Goal: Find specific page/section: Find specific page/section

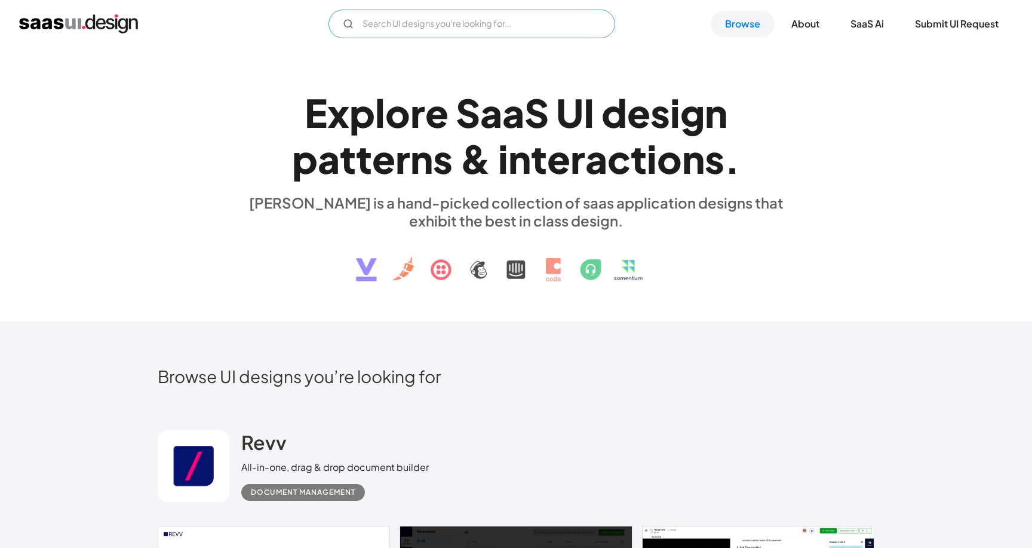
click at [573, 25] on input "Email Form" at bounding box center [471, 24] width 287 height 29
click at [349, 23] on circle "Email Form" at bounding box center [348, 23] width 7 height 7
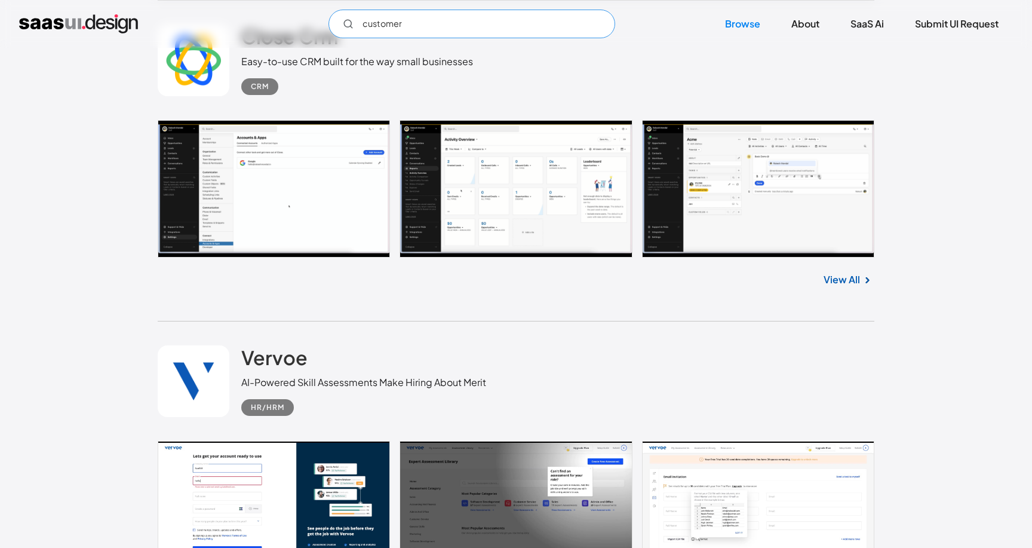
scroll to position [2294, 0]
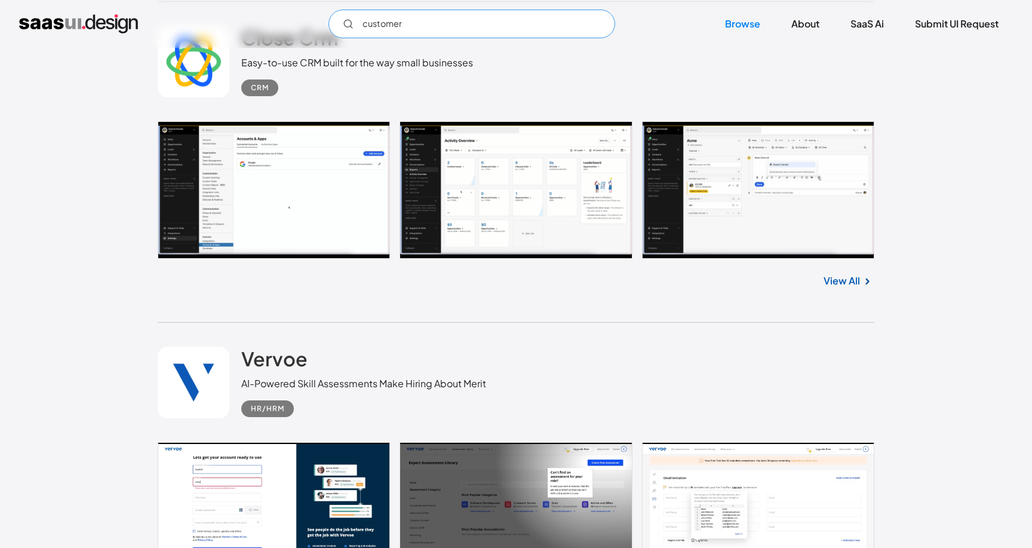
type input "customer"
click at [490, 217] on link at bounding box center [516, 189] width 717 height 137
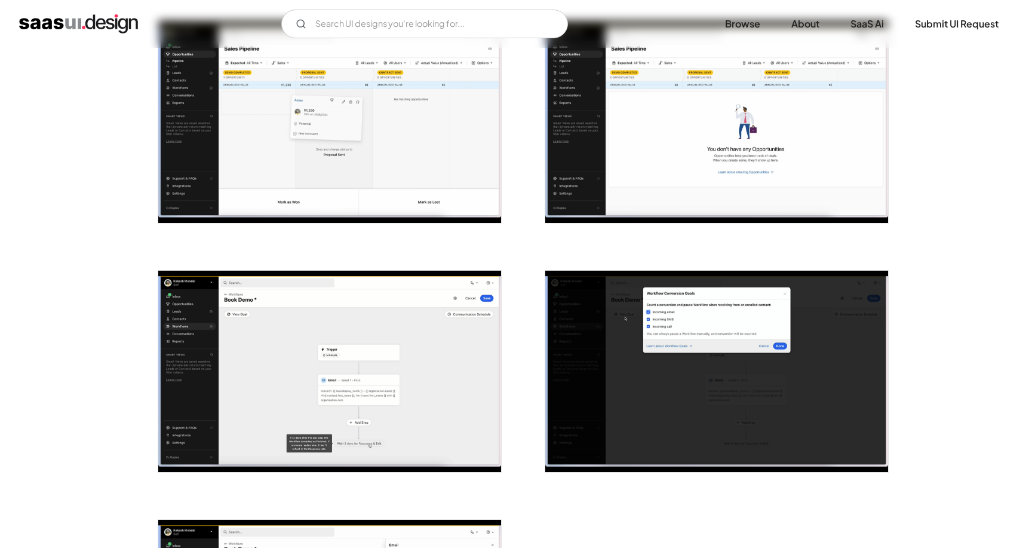
scroll to position [2481, 0]
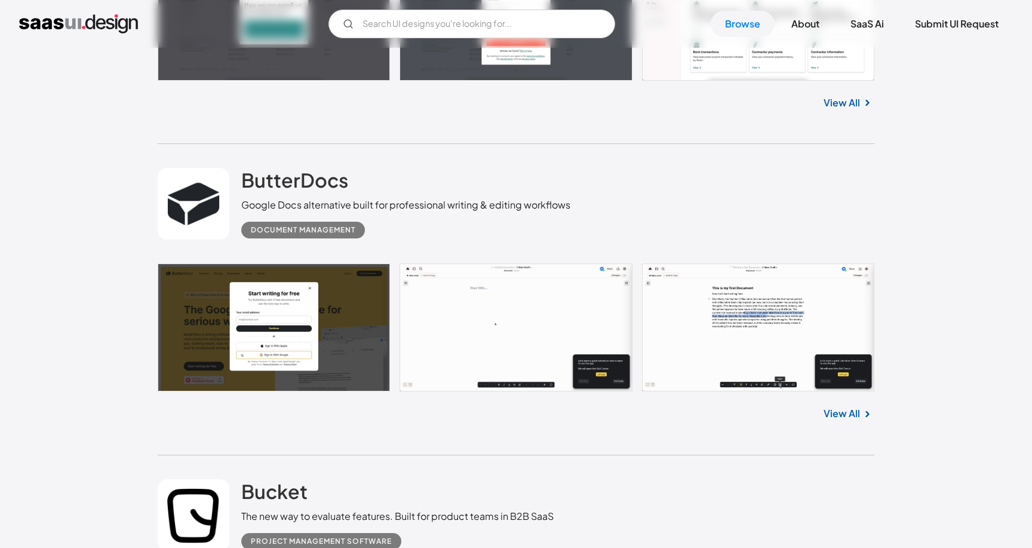
scroll to position [3500, 0]
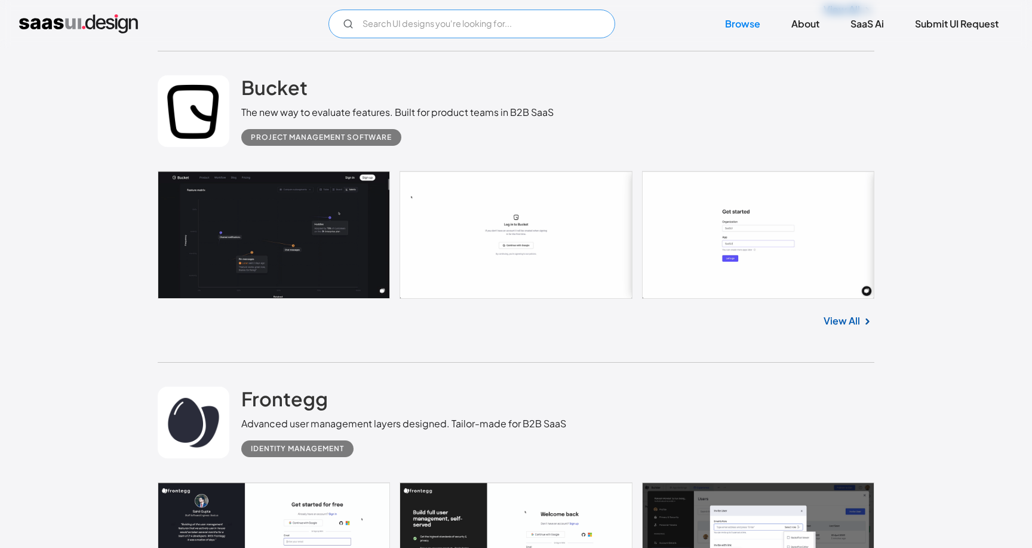
click at [444, 16] on input "Email Form" at bounding box center [471, 24] width 287 height 29
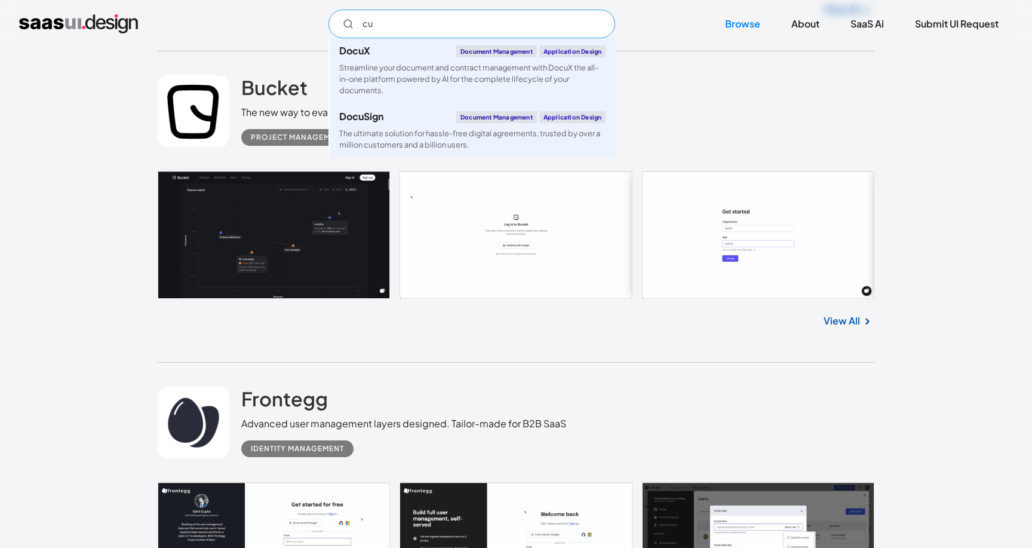
type input "c"
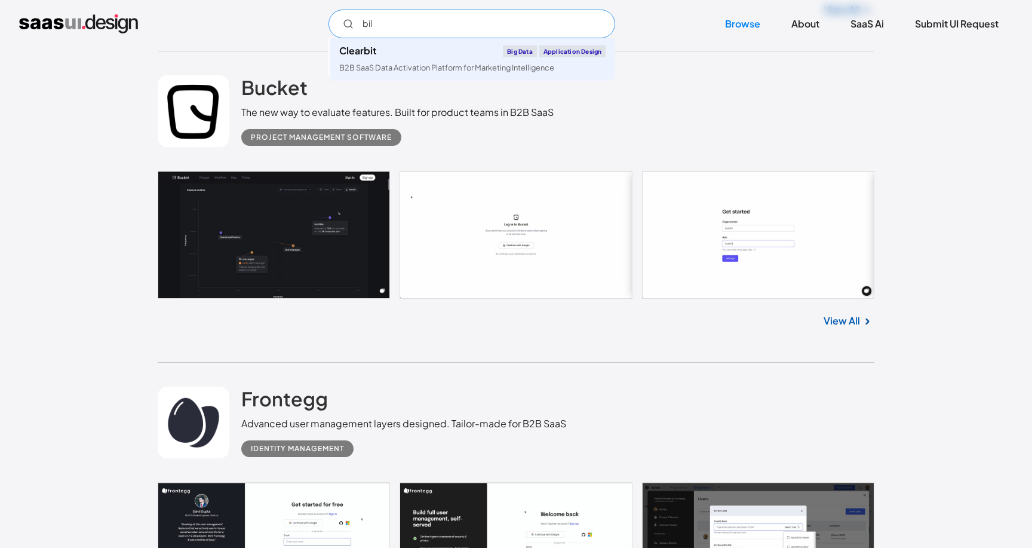
type input "bill"
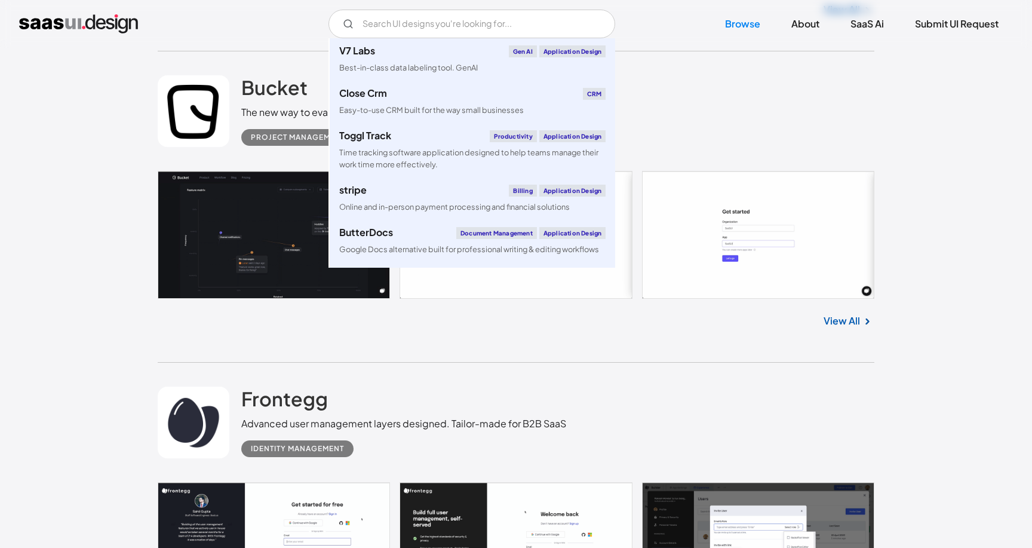
click at [742, 72] on div "Bucket The new way to evaluate features. Built for product teams in B2B SaaS Pr…" at bounding box center [516, 110] width 717 height 119
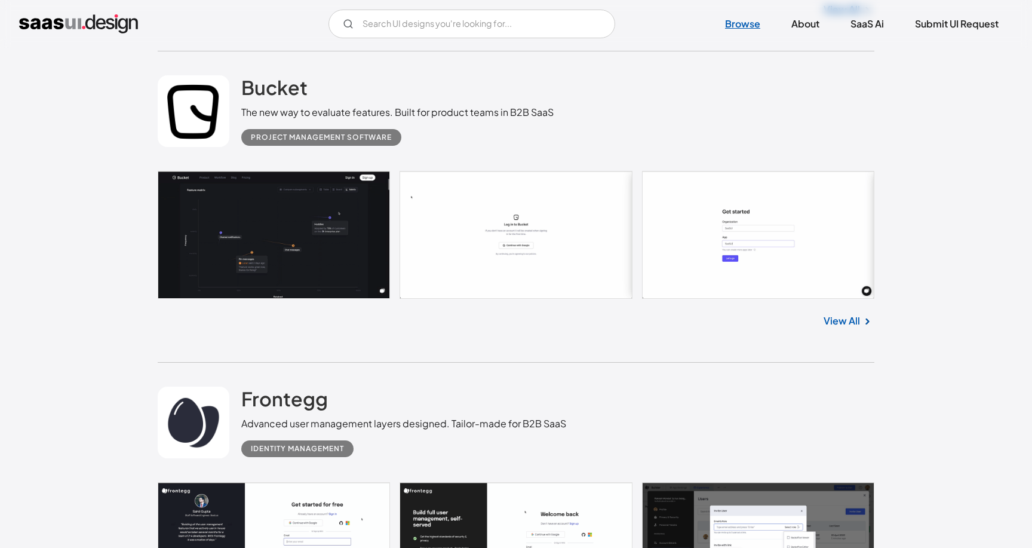
click at [737, 21] on link "Browse" at bounding box center [743, 24] width 64 height 26
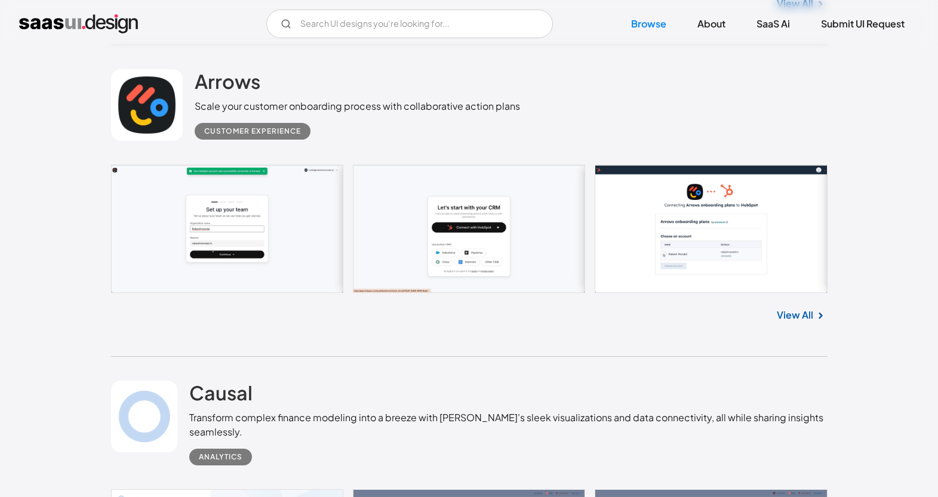
scroll to position [13747, 0]
